Goal: Task Accomplishment & Management: Use online tool/utility

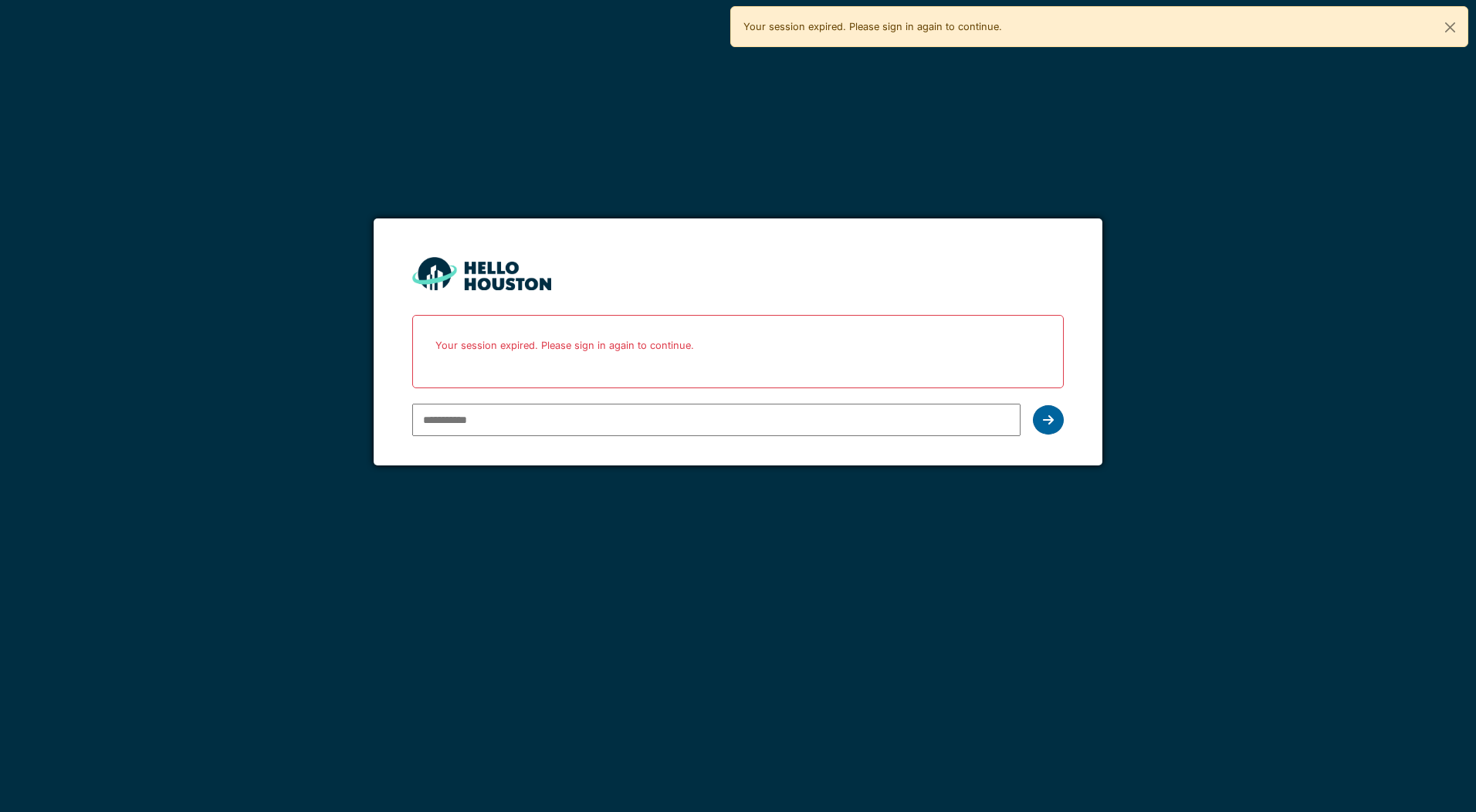
type input "**********"
click at [1050, 416] on icon at bounding box center [1048, 420] width 11 height 12
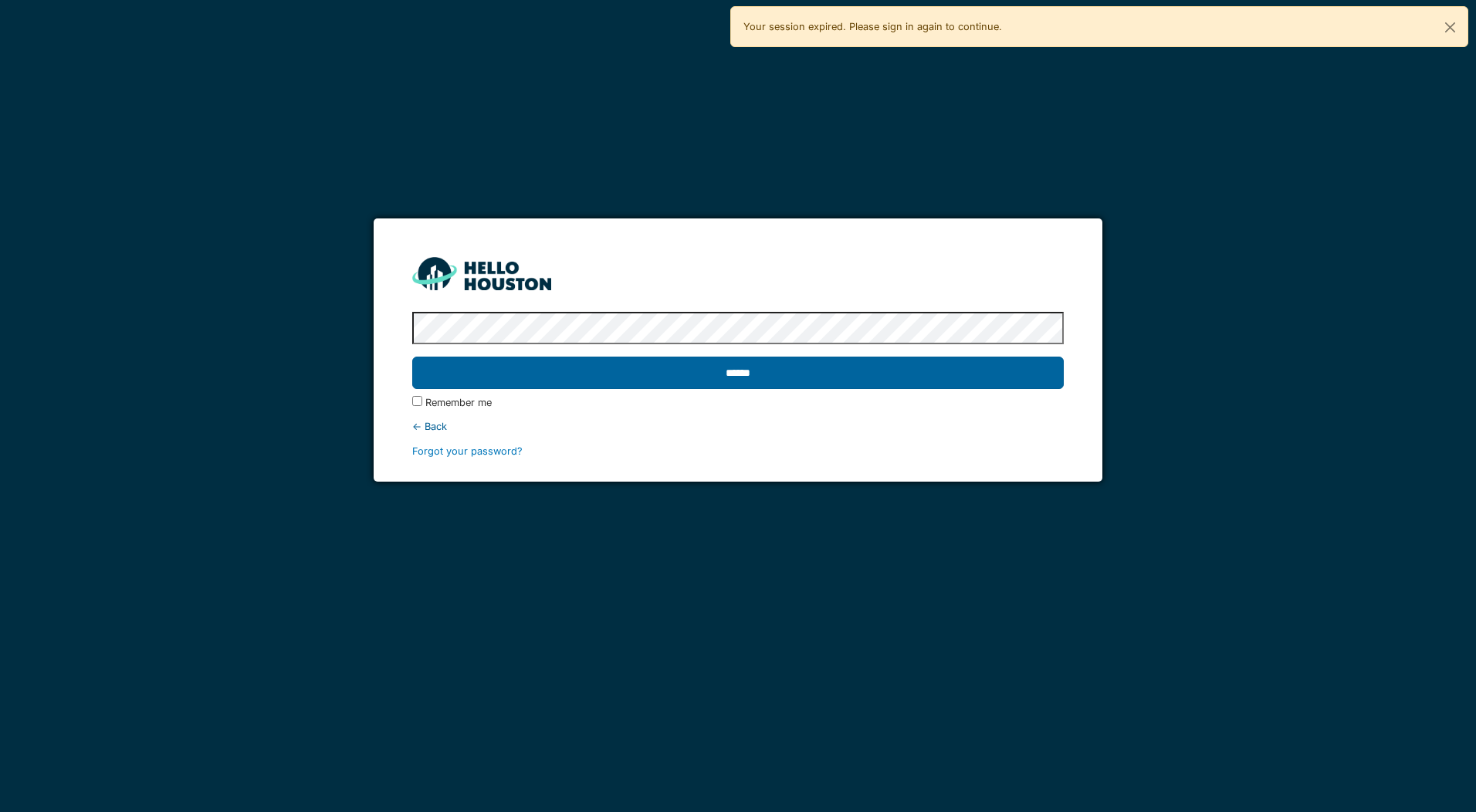
click at [731, 368] on input "******" at bounding box center [737, 373] width 650 height 32
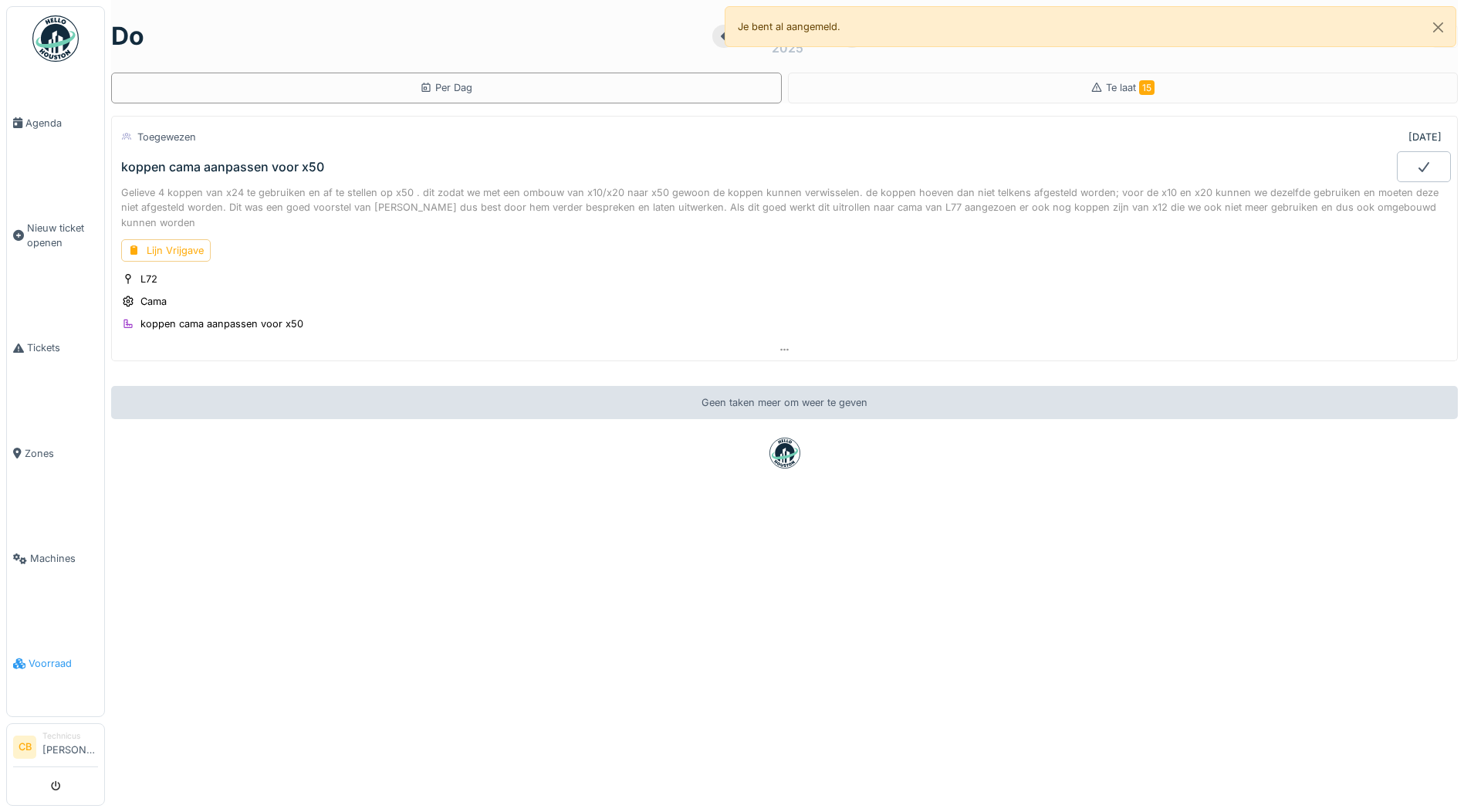
click at [52, 655] on span "Voorraad" at bounding box center [63, 663] width 69 height 14
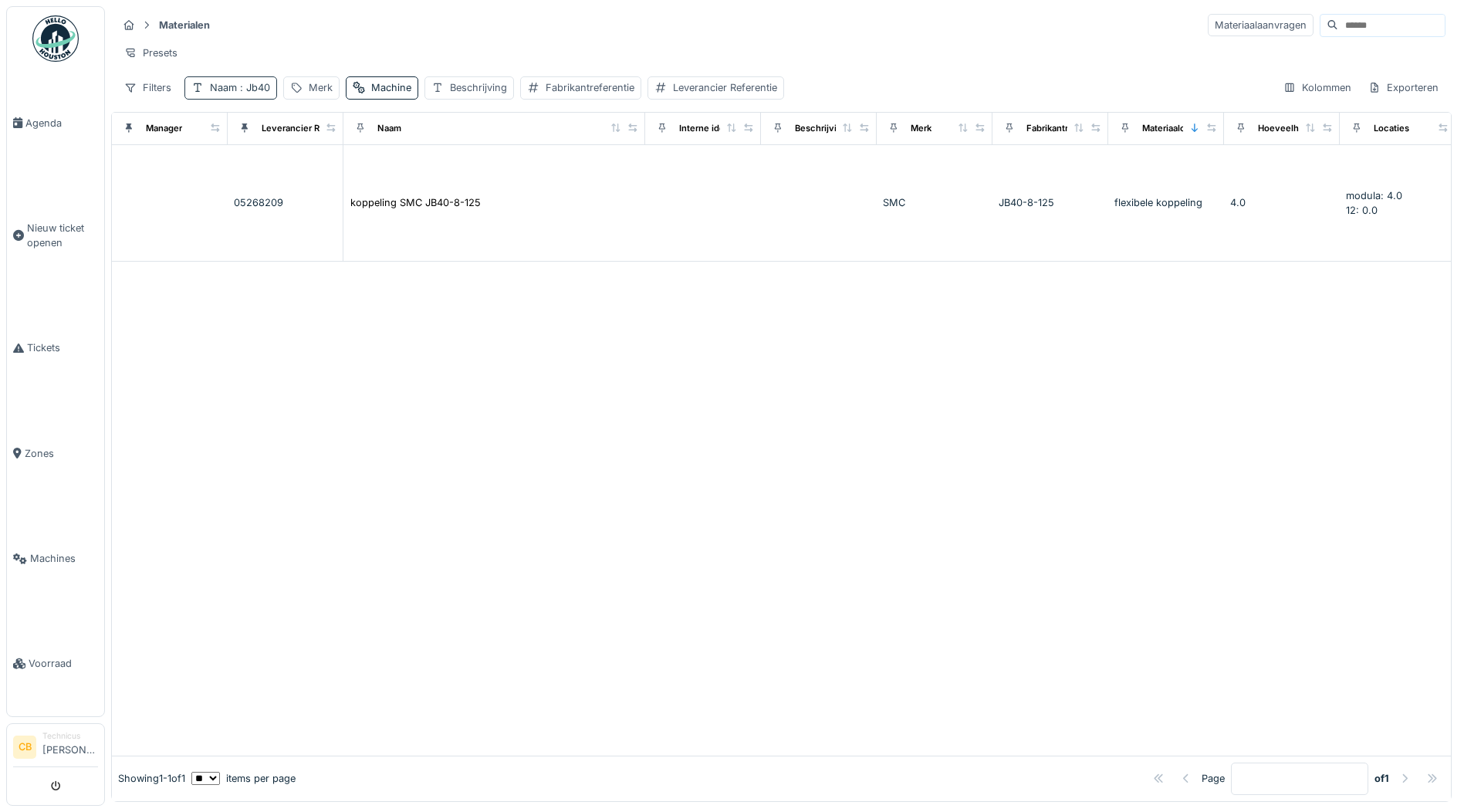
click at [251, 93] on span ": Jb40" at bounding box center [253, 87] width 33 height 12
click at [272, 178] on input "****" at bounding box center [269, 173] width 157 height 32
type input "*"
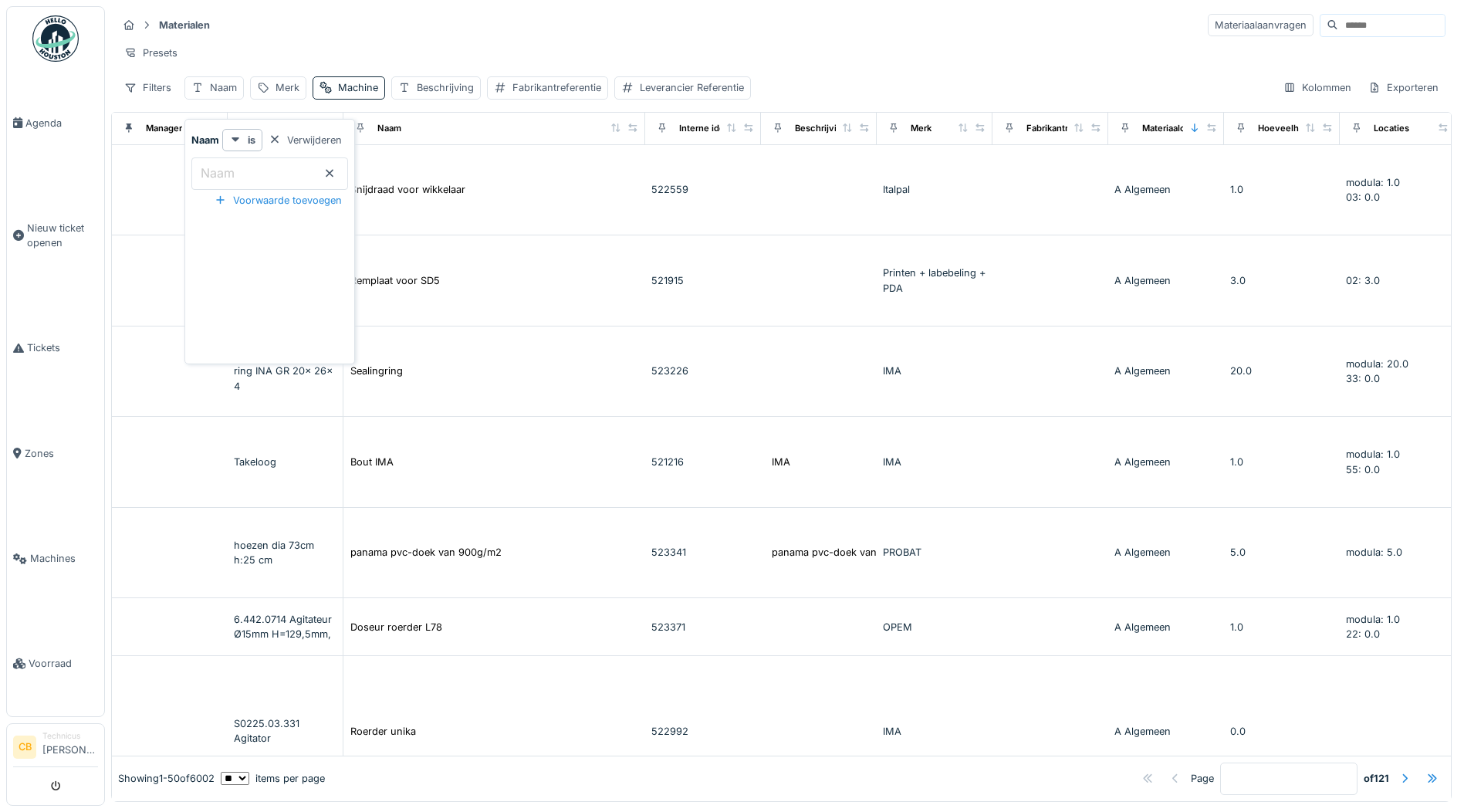
click at [452, 44] on div "Presets" at bounding box center [781, 52] width 1328 height 22
click at [209, 94] on div "Naam" at bounding box center [213, 87] width 60 height 22
drag, startPoint x: 264, startPoint y: 175, endPoint x: 287, endPoint y: 165, distance: 25.1
click at [264, 175] on input "Naam" at bounding box center [269, 173] width 157 height 32
type input "***"
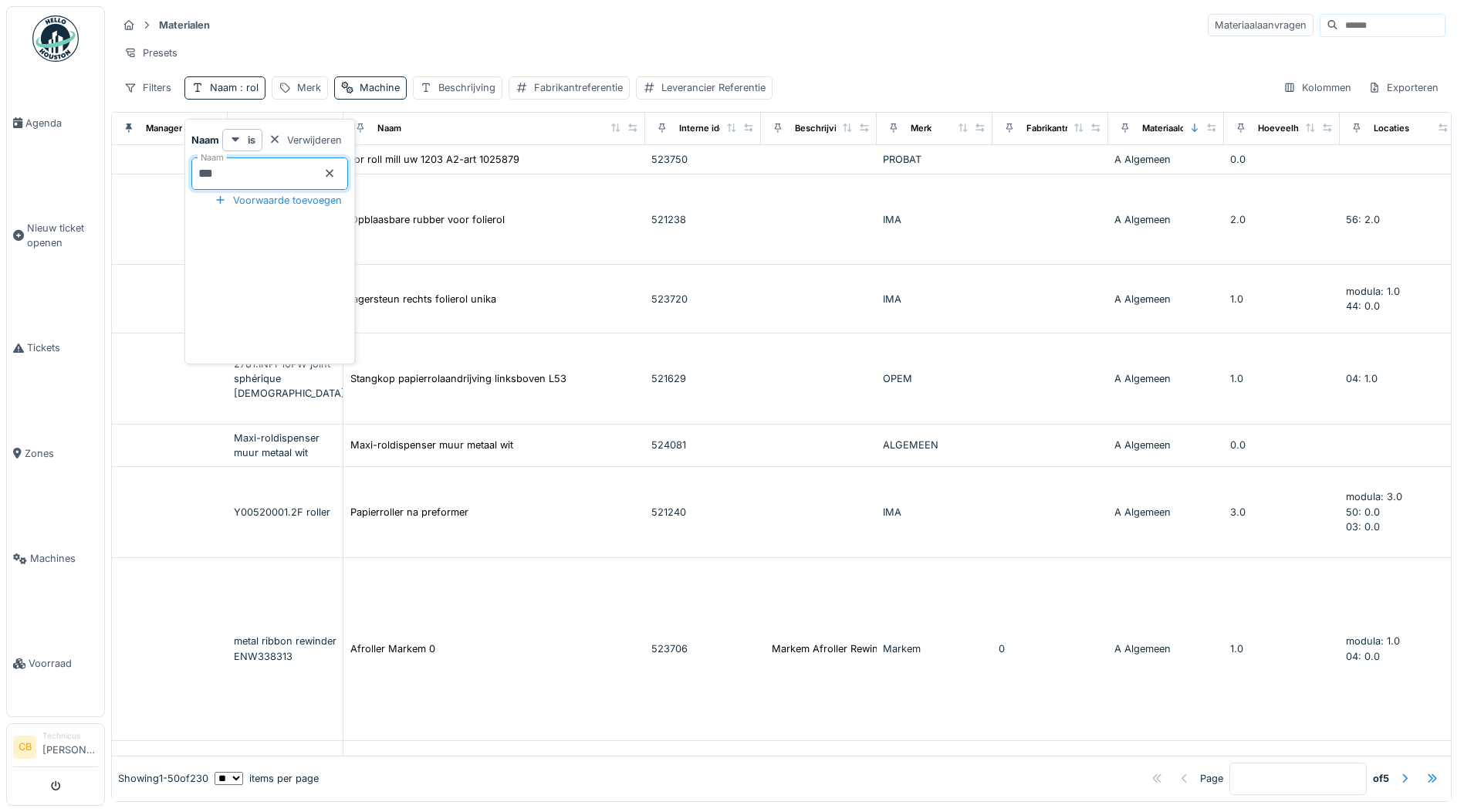
click at [493, 39] on hr at bounding box center [781, 39] width 1328 height 1
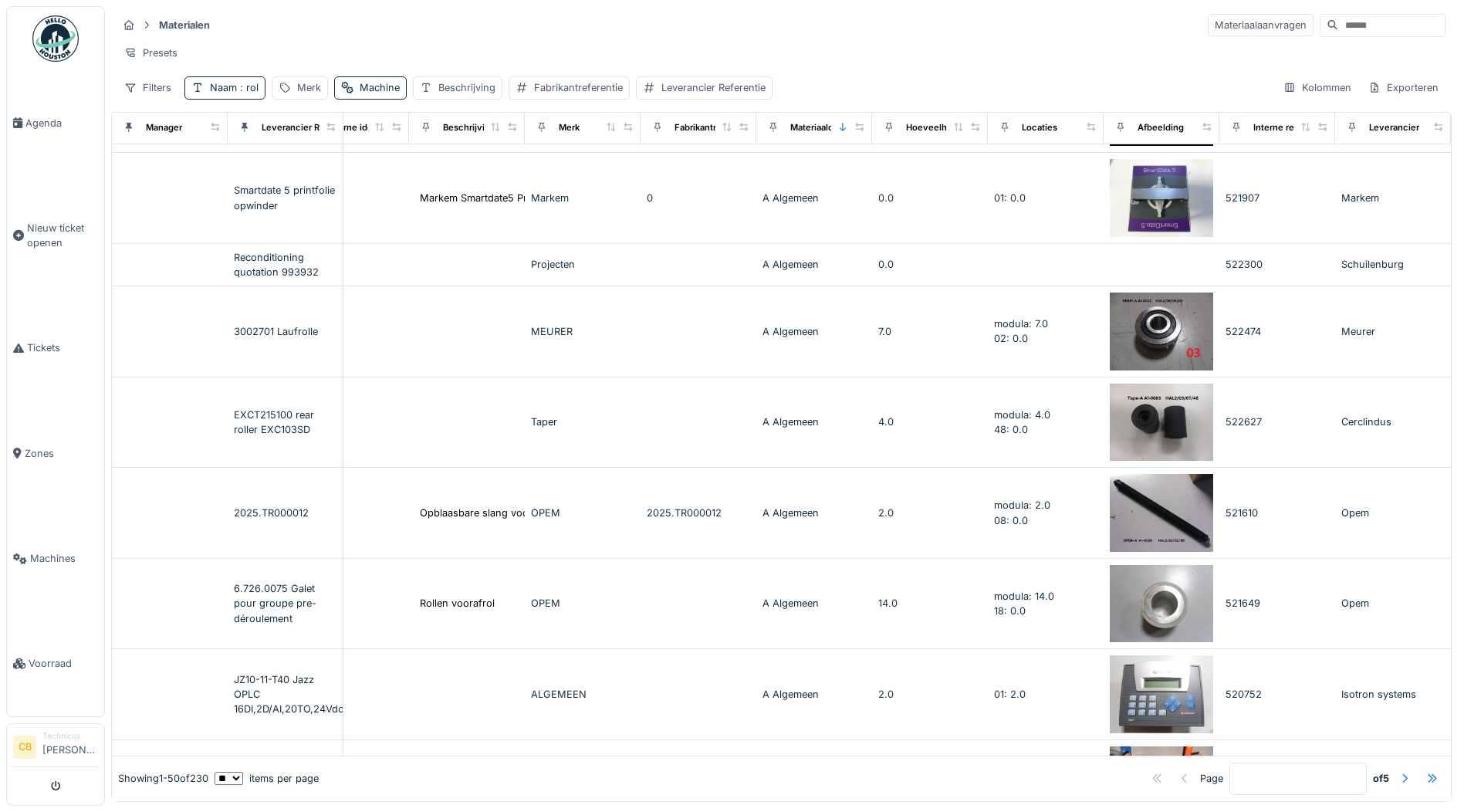
scroll to position [2469, 387]
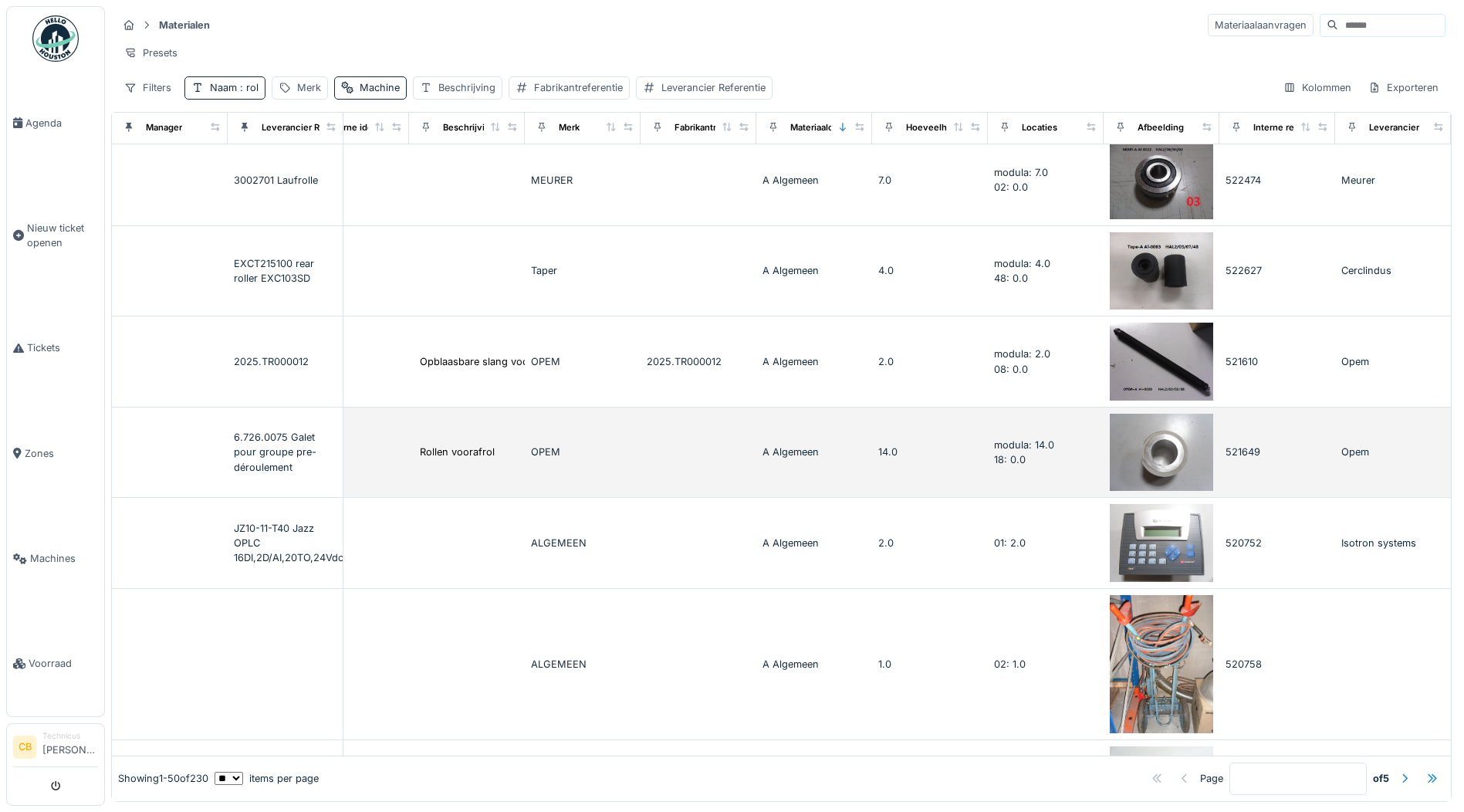
click at [1122, 456] on img at bounding box center [1162, 453] width 103 height 78
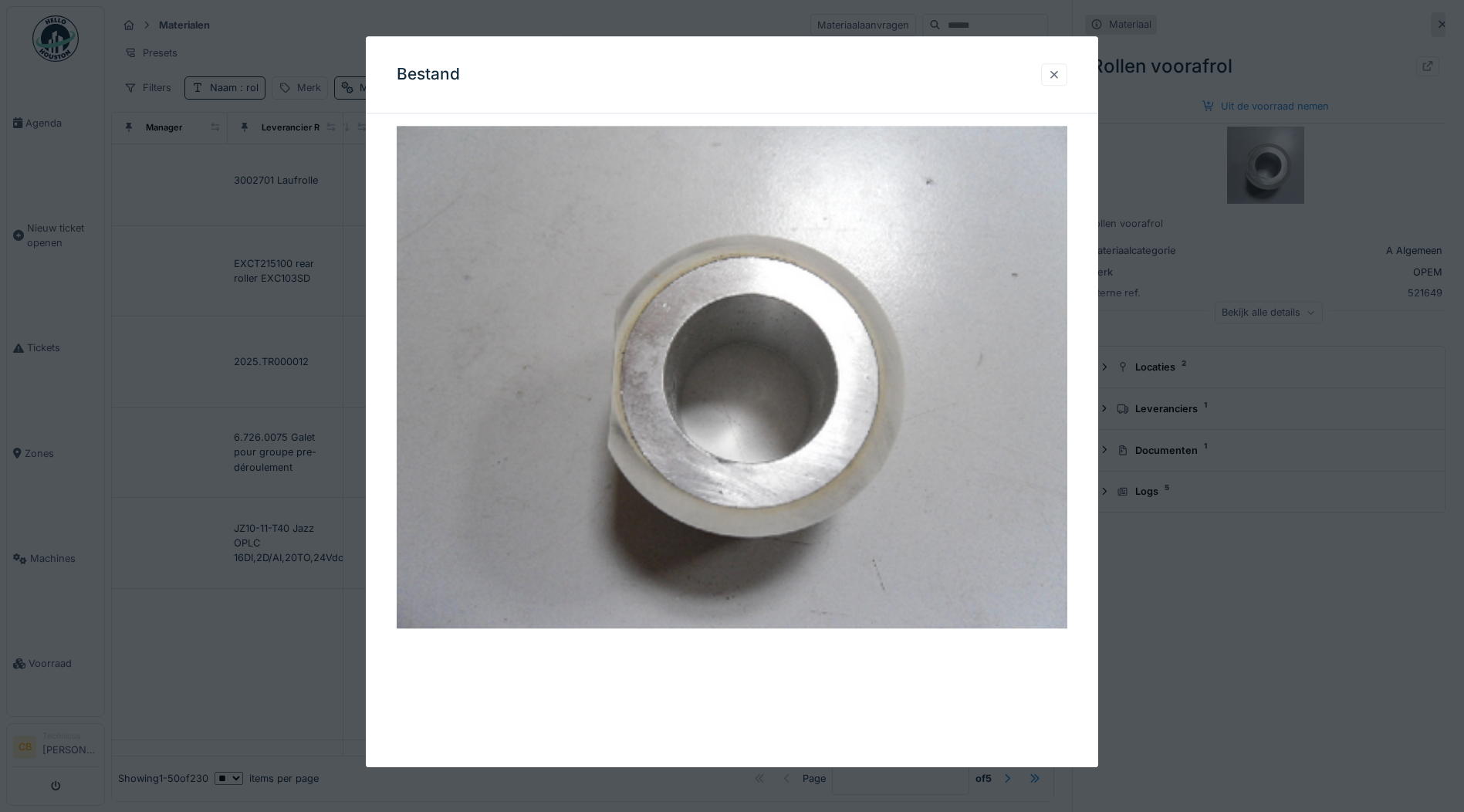
click at [1058, 73] on div at bounding box center [1054, 74] width 12 height 14
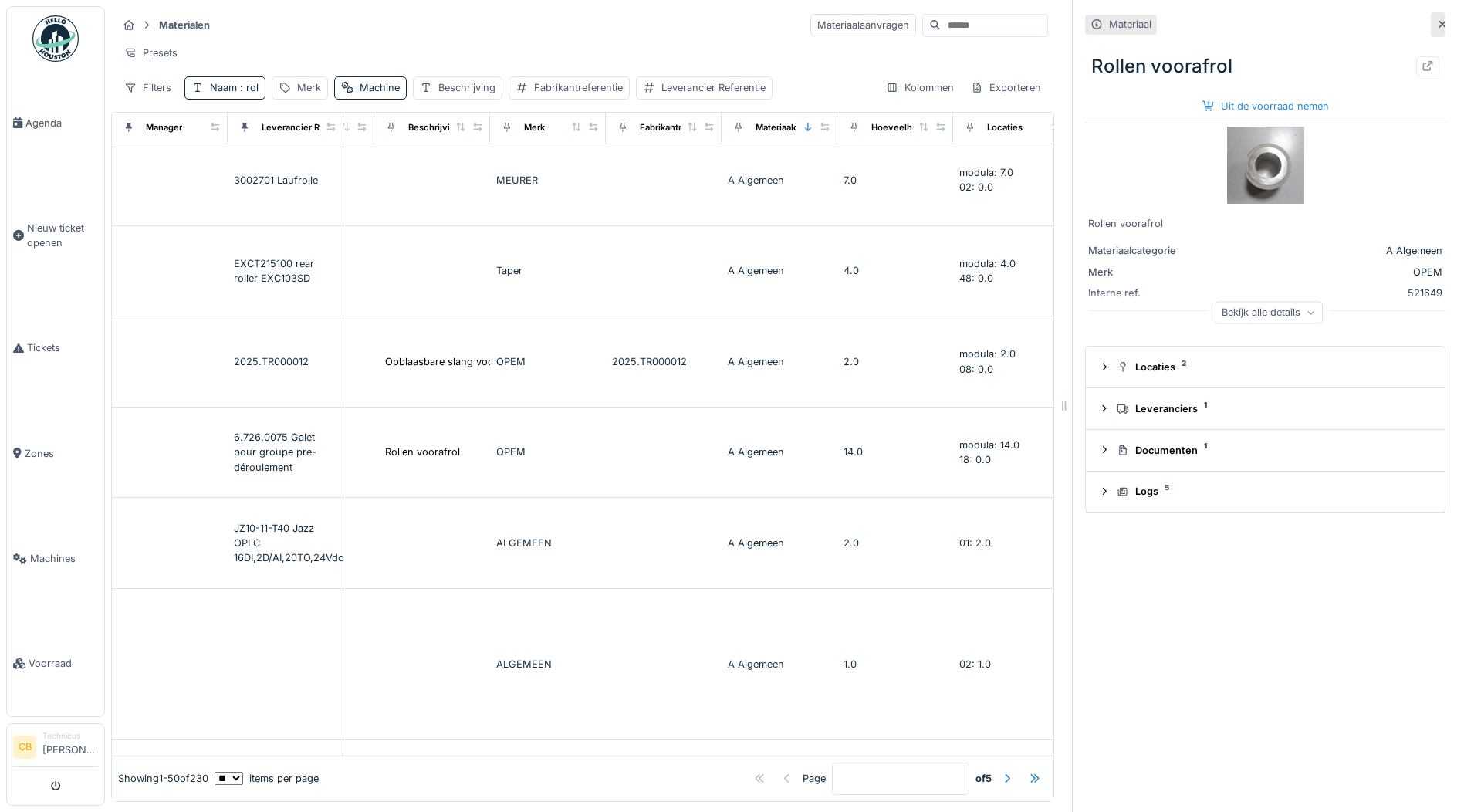
click at [1438, 22] on icon at bounding box center [1442, 24] width 8 height 8
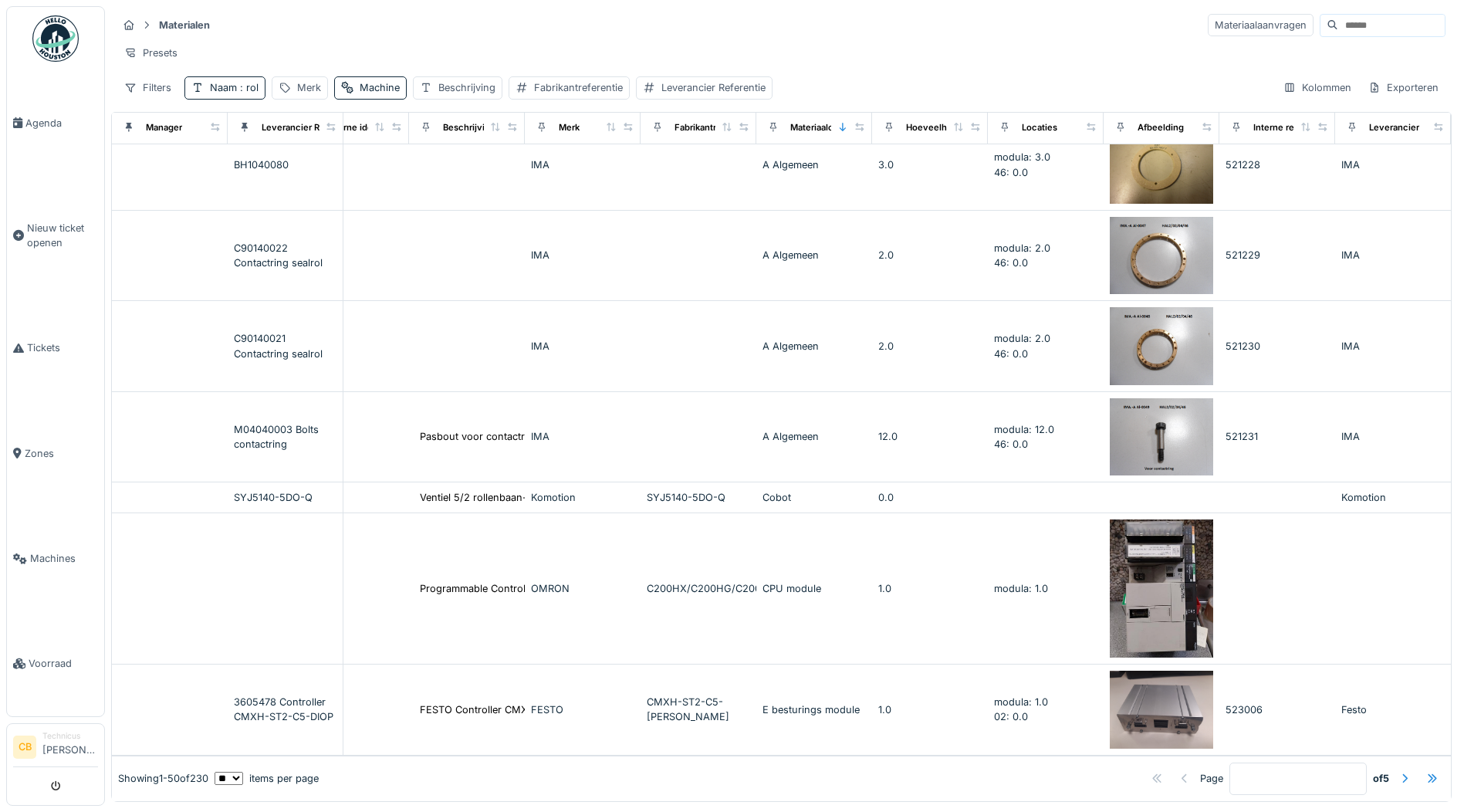
scroll to position [8, 0]
click at [1398, 771] on div at bounding box center [1404, 778] width 12 height 14
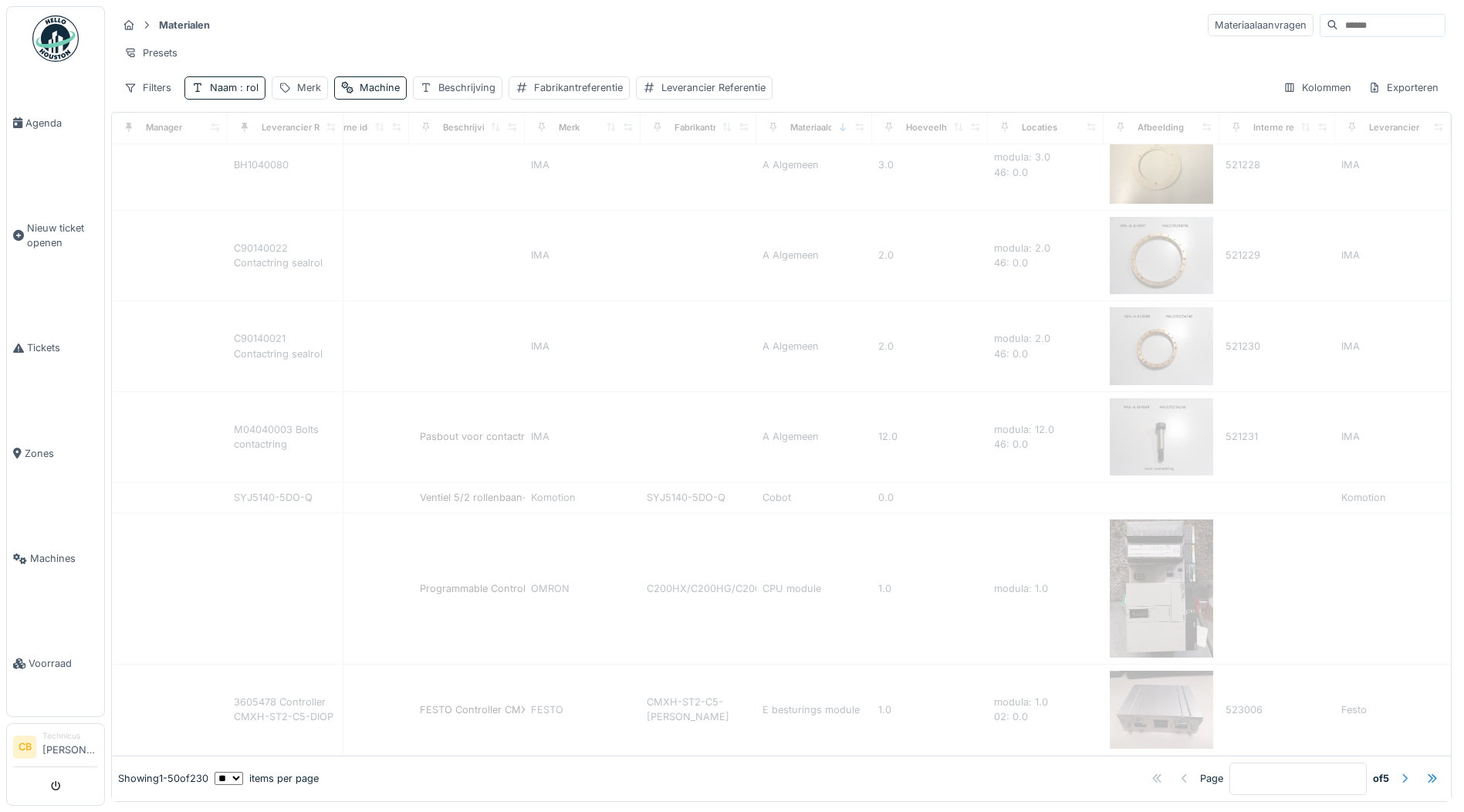
type input "*"
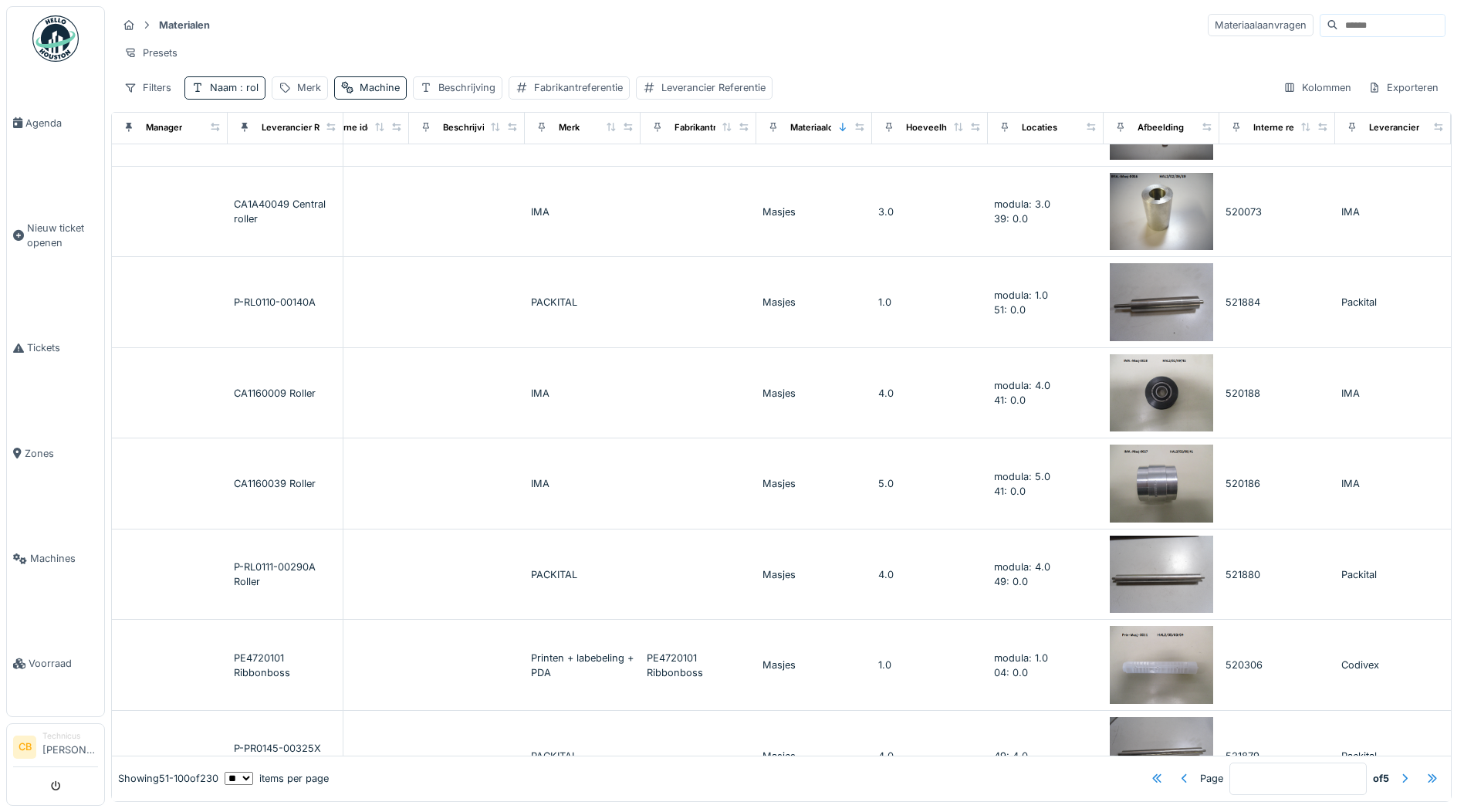
scroll to position [3086, 387]
